Goal: Information Seeking & Learning: Learn about a topic

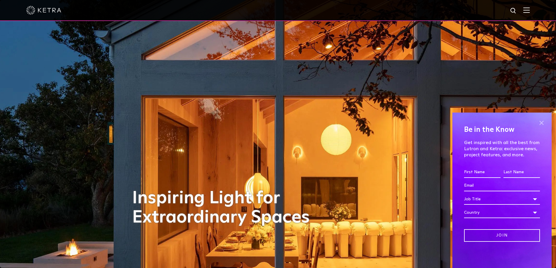
click at [538, 124] on span at bounding box center [541, 122] width 9 height 9
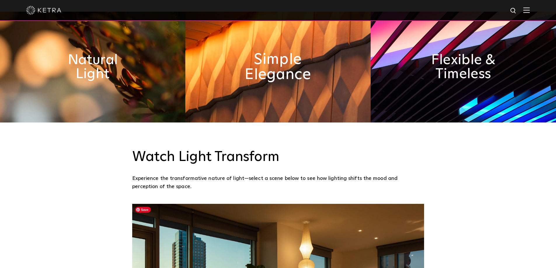
scroll to position [467, 0]
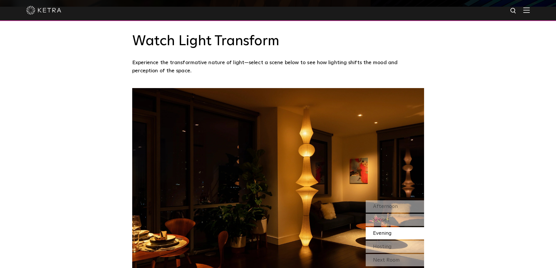
click at [397, 233] on div "Evening" at bounding box center [395, 233] width 58 height 12
click at [397, 207] on div "Afternoon" at bounding box center [395, 206] width 58 height 12
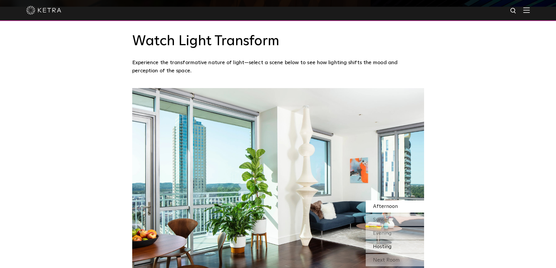
click at [395, 251] on div "Hosting" at bounding box center [395, 247] width 58 height 12
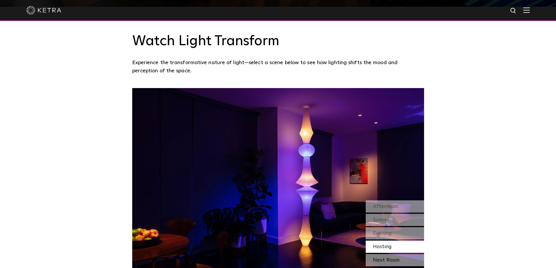
click at [387, 262] on div "Next Room" at bounding box center [395, 260] width 58 height 12
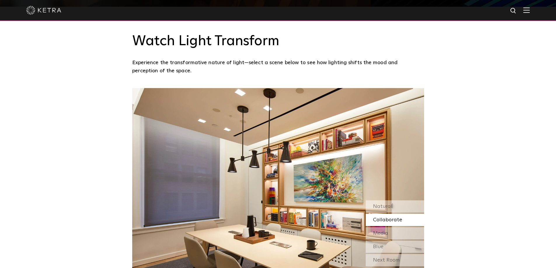
click at [527, 9] on img at bounding box center [526, 10] width 6 height 6
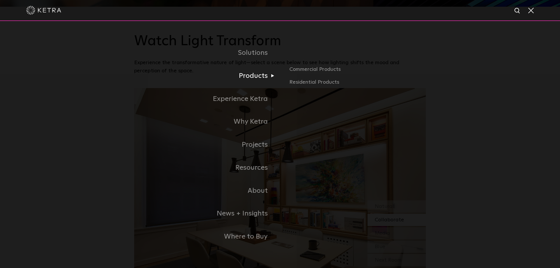
click at [255, 82] on link "Products" at bounding box center [207, 75] width 146 height 23
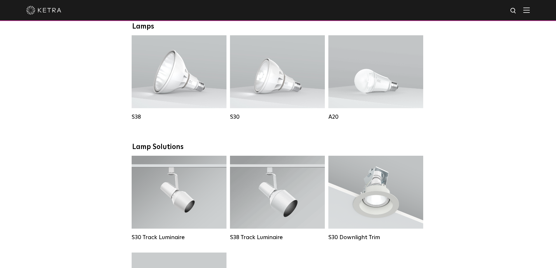
scroll to position [554, 0]
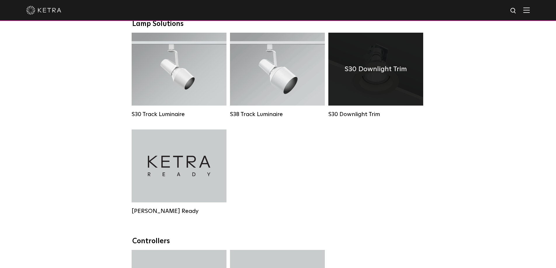
click at [361, 75] on h4 "S30 Downlight Trim" at bounding box center [376, 69] width 62 height 11
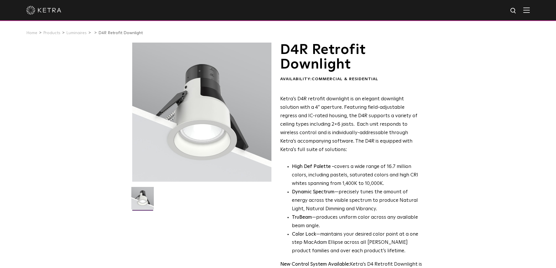
click at [144, 199] on img at bounding box center [142, 200] width 22 height 27
click at [221, 112] on div at bounding box center [201, 112] width 139 height 139
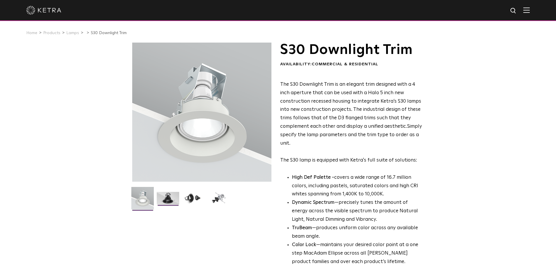
click at [176, 194] on img at bounding box center [168, 200] width 22 height 17
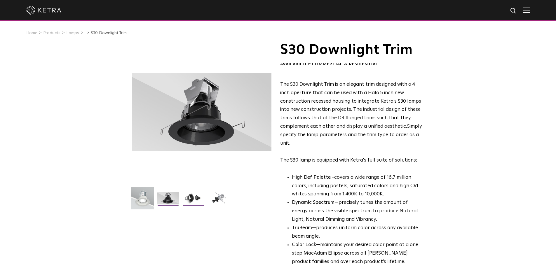
click at [202, 199] on img at bounding box center [193, 200] width 22 height 17
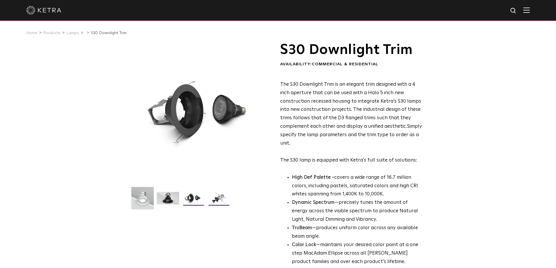
click at [226, 198] on img at bounding box center [218, 200] width 22 height 17
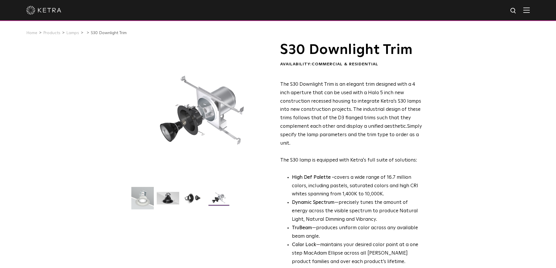
click at [51, 9] on img at bounding box center [43, 10] width 35 height 9
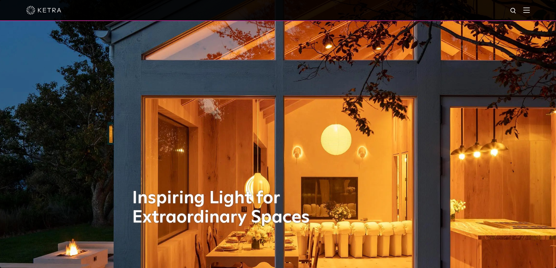
click at [529, 12] on img at bounding box center [526, 10] width 6 height 6
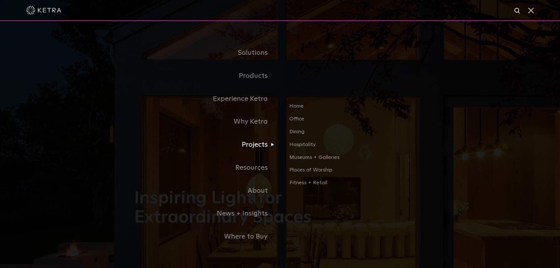
click at [260, 149] on link "Projects" at bounding box center [207, 144] width 146 height 23
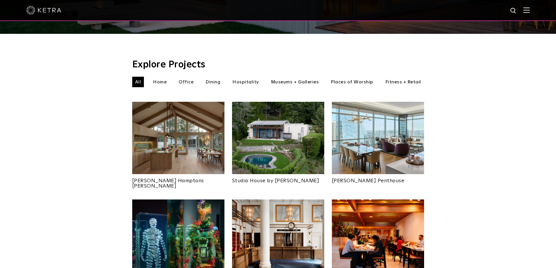
scroll to position [117, 0]
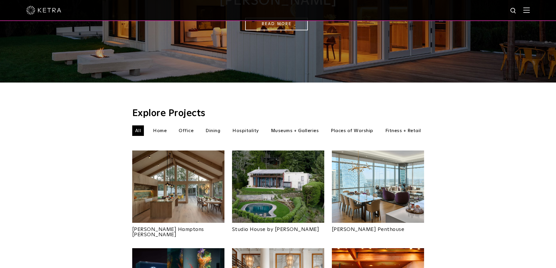
click at [168, 125] on li "Home" at bounding box center [160, 130] width 20 height 11
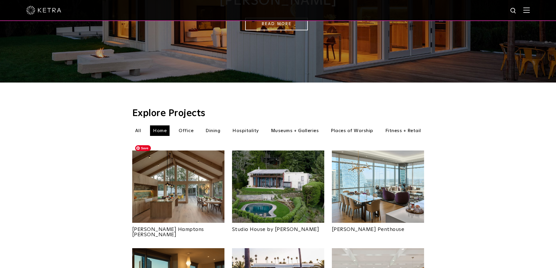
click at [198, 164] on img at bounding box center [178, 187] width 92 height 72
click at [289, 193] on img at bounding box center [278, 187] width 92 height 72
